Goal: Task Accomplishment & Management: Manage account settings

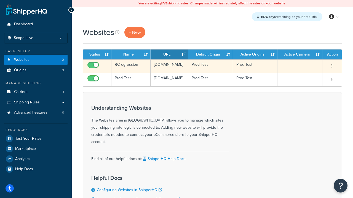
click at [332, 67] on icon "button" at bounding box center [331, 66] width 1 height 4
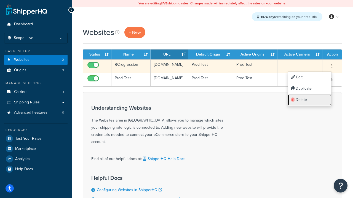
click at [309, 100] on link "Delete" at bounding box center [310, 100] width 44 height 11
